Goal: Information Seeking & Learning: Learn about a topic

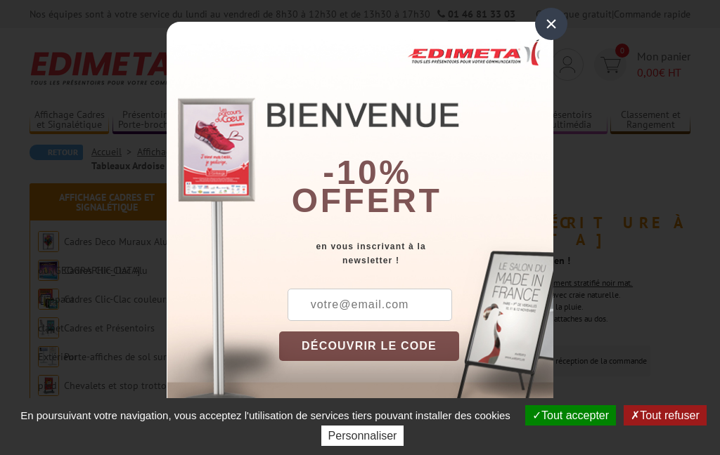
click at [550, 30] on div "×" at bounding box center [551, 24] width 32 height 32
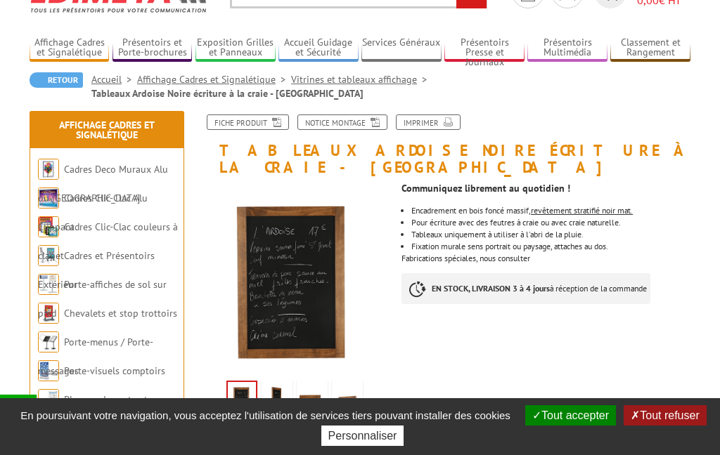
scroll to position [73, 0]
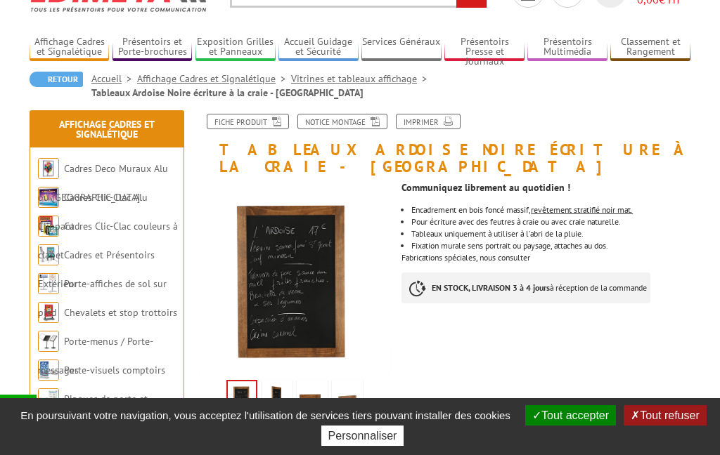
click at [271, 385] on img at bounding box center [276, 405] width 25 height 44
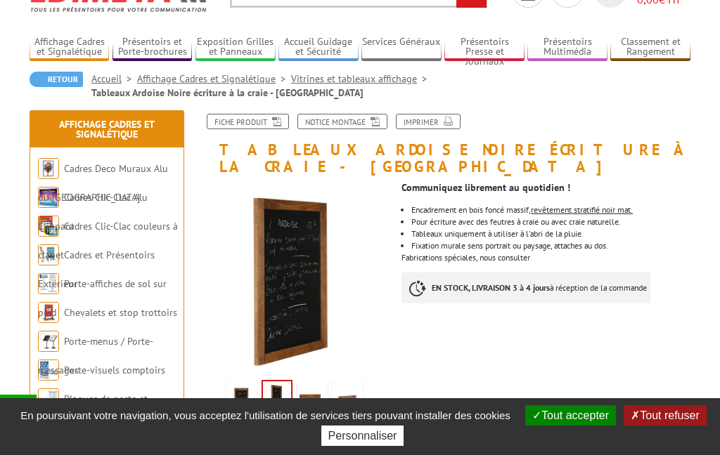
click at [349, 393] on img at bounding box center [347, 405] width 25 height 44
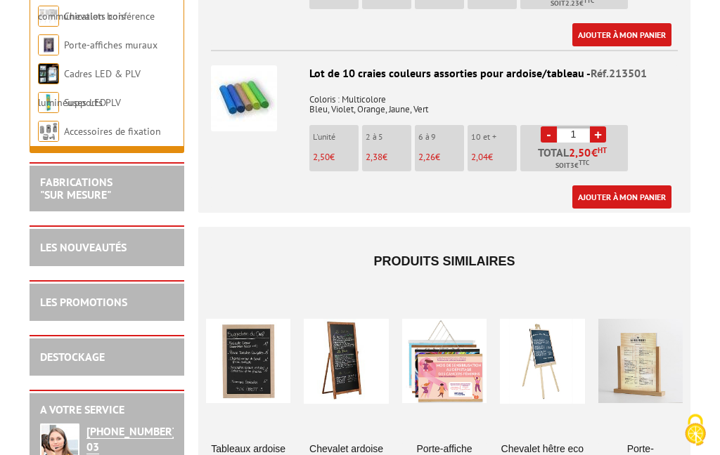
scroll to position [1565, 0]
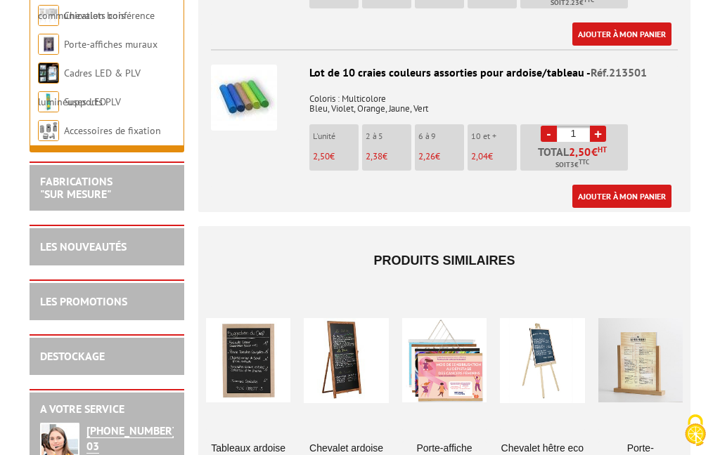
click at [335, 332] on div at bounding box center [346, 360] width 84 height 141
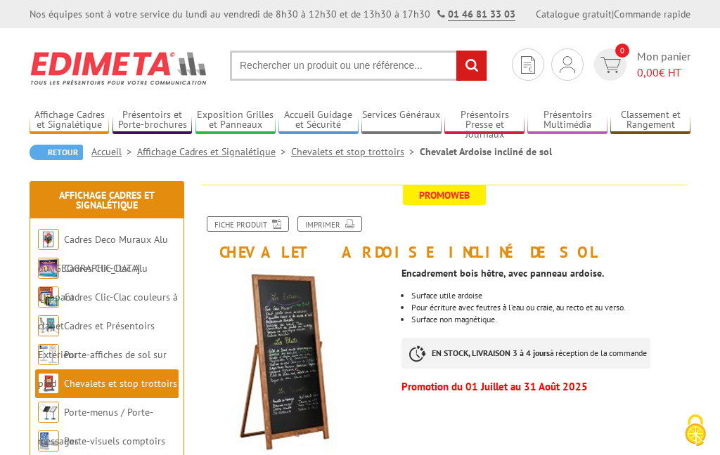
scroll to position [10, 0]
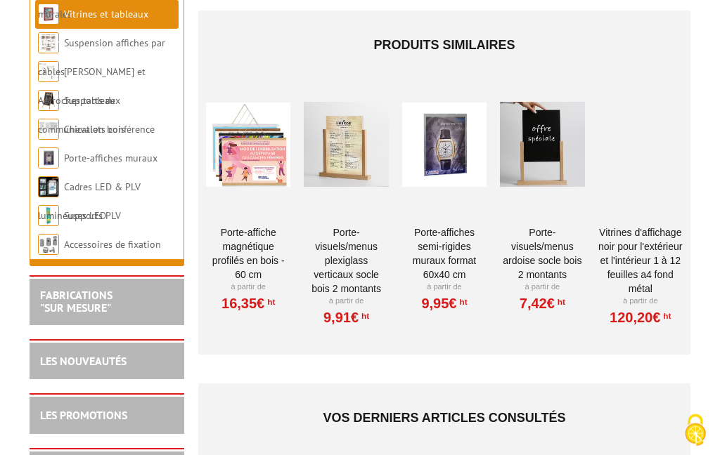
scroll to position [1800, 0]
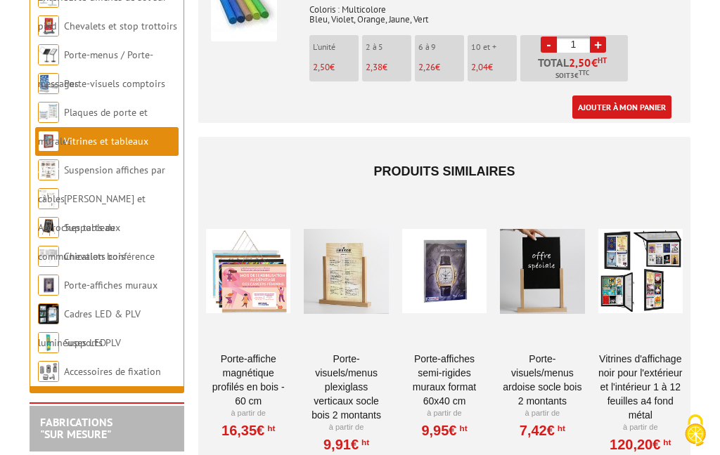
click at [75, 48] on link "Porte-menus / Porte-messages" at bounding box center [95, 68] width 115 height 41
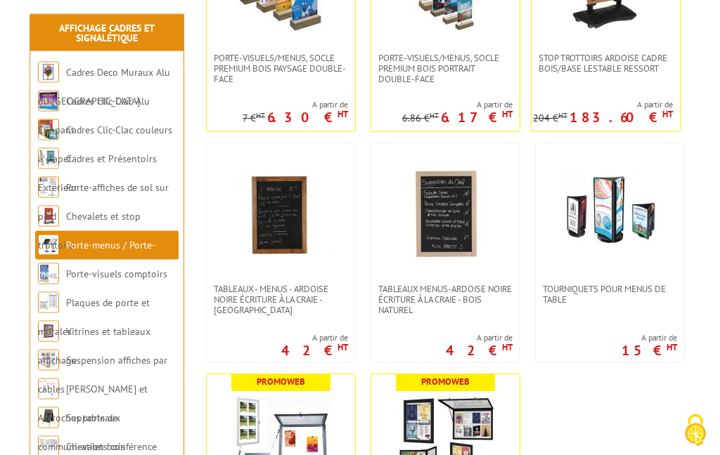
scroll to position [2739, 0]
click at [460, 240] on img at bounding box center [445, 213] width 98 height 98
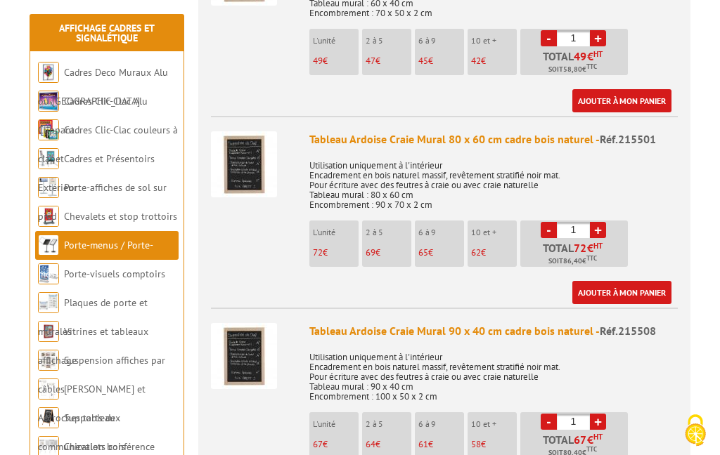
scroll to position [667, 0]
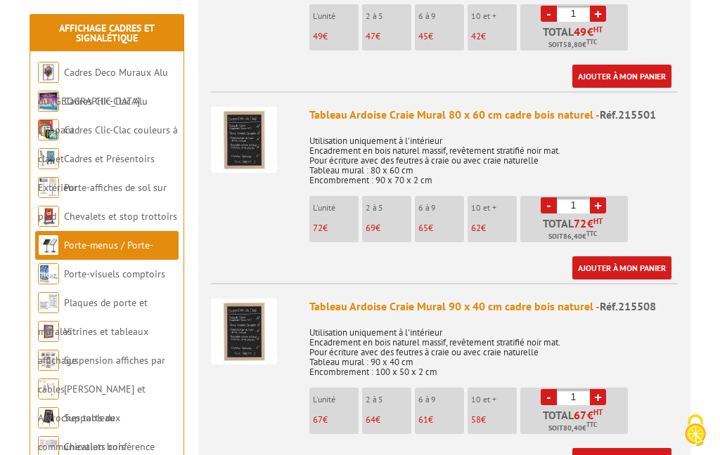
click at [233, 107] on img at bounding box center [244, 140] width 66 height 66
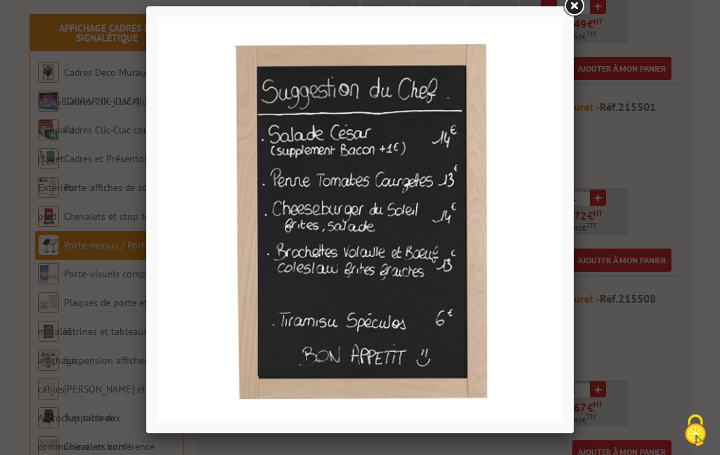
scroll to position [666, 0]
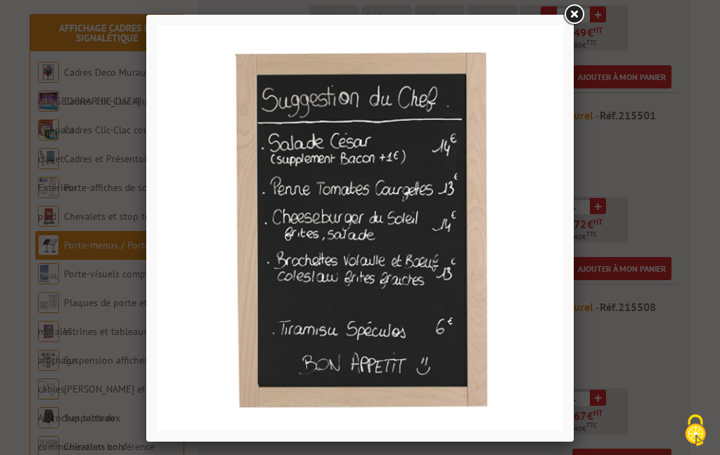
click at [577, 15] on link at bounding box center [573, 14] width 25 height 25
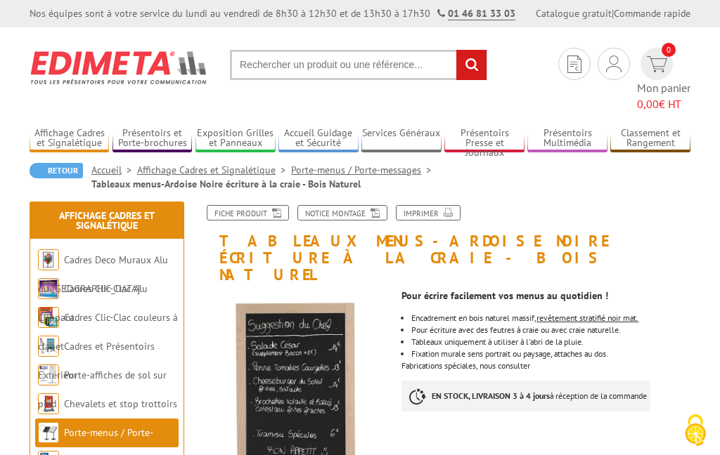
scroll to position [0, 0]
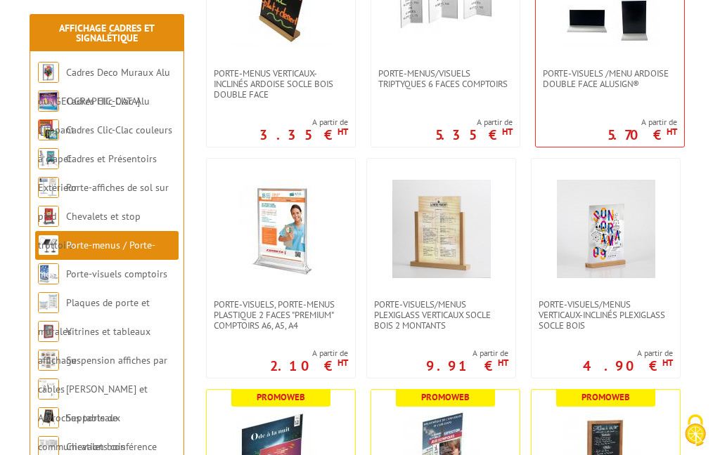
scroll to position [2261, 0]
